Goal: Task Accomplishment & Management: Manage account settings

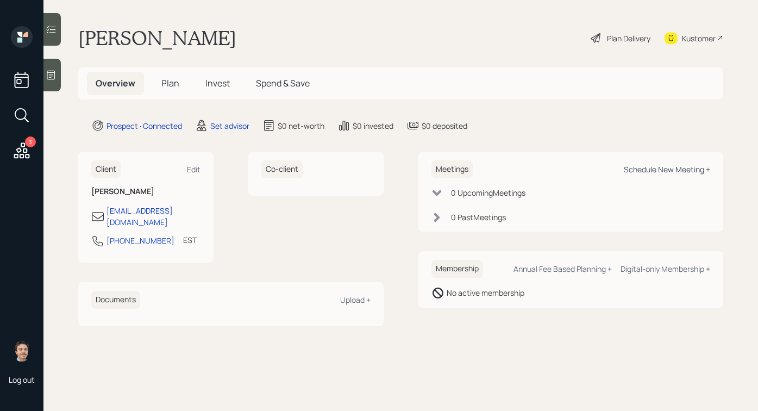
click at [635, 166] on div "Schedule New Meeting +" at bounding box center [666, 169] width 86 height 10
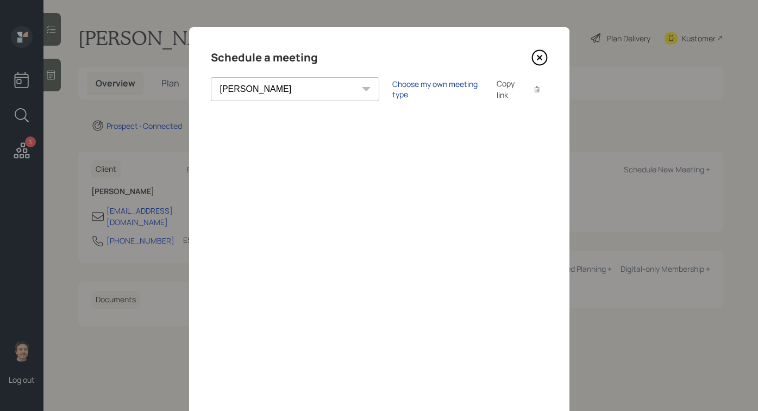
click at [394, 90] on div "Choose my own meeting type" at bounding box center [437, 89] width 91 height 21
click at [294, 95] on select "[PERSON_NAME] [PERSON_NAME] [PERSON_NAME] [PERSON_NAME] [PERSON_NAME] [PERSON_N…" at bounding box center [304, 89] width 187 height 24
click at [211, 77] on select "[PERSON_NAME] [PERSON_NAME] [PERSON_NAME] [PERSON_NAME] [PERSON_NAME] [PERSON_N…" at bounding box center [304, 89] width 187 height 24
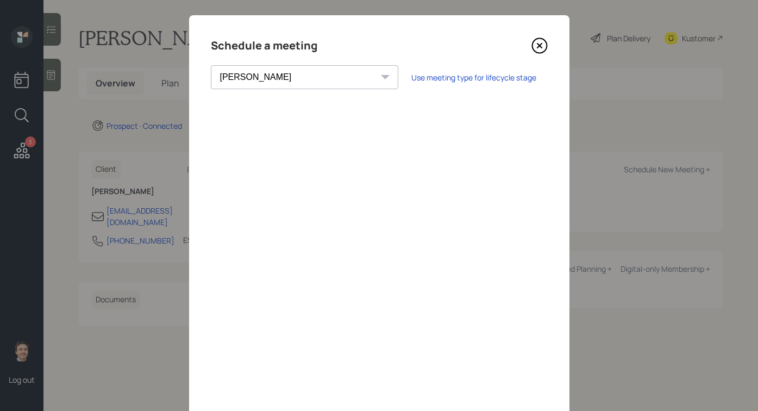
click at [286, 75] on select "[PERSON_NAME] [PERSON_NAME] [PERSON_NAME] [PERSON_NAME] [PERSON_NAME] [PERSON_N…" at bounding box center [304, 77] width 187 height 24
select select "round-[PERSON_NAME]"
click at [211, 65] on select "[PERSON_NAME] [PERSON_NAME] [PERSON_NAME] [PERSON_NAME] [PERSON_NAME] [PERSON_N…" at bounding box center [304, 77] width 187 height 24
click at [540, 43] on icon at bounding box center [539, 45] width 16 height 16
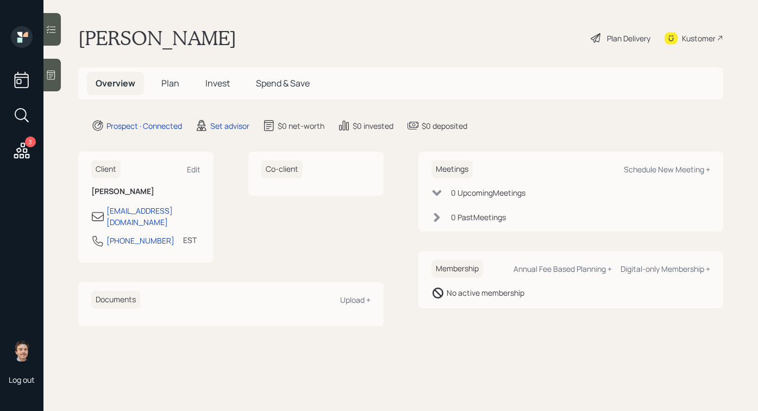
click at [52, 85] on div at bounding box center [51, 75] width 17 height 33
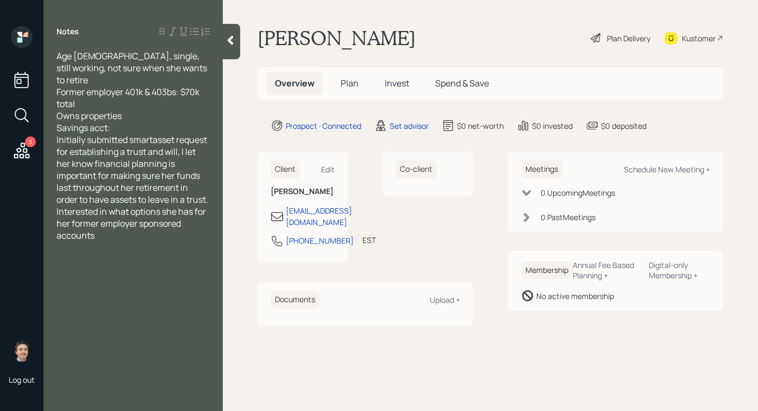
click at [174, 134] on span "Initially submitted smartasset request for establishing a trust and will, I let…" at bounding box center [132, 188] width 153 height 108
click at [167, 122] on div "Savings acct:" at bounding box center [132, 128] width 153 height 12
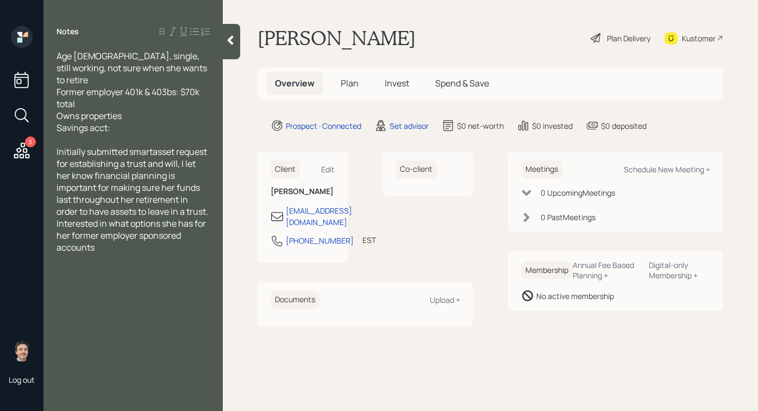
click at [230, 43] on icon at bounding box center [230, 40] width 11 height 11
